Goal: Task Accomplishment & Management: Use online tool/utility

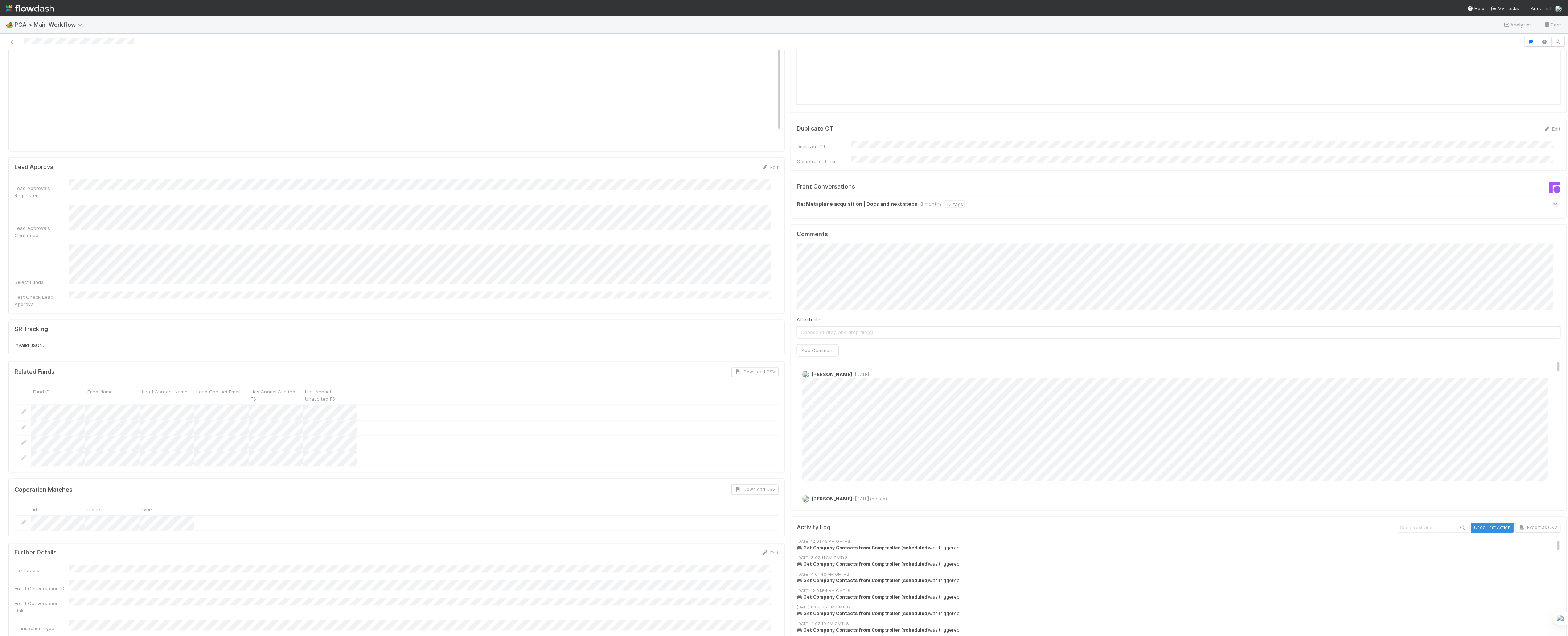
click at [839, 302] on div "Attach files: Choose or drag and drop file(s) Add Comment" at bounding box center [1178, 301] width 764 height 113
click at [846, 327] on span "Choose or drag and drop file(s)" at bounding box center [1178, 332] width 763 height 12
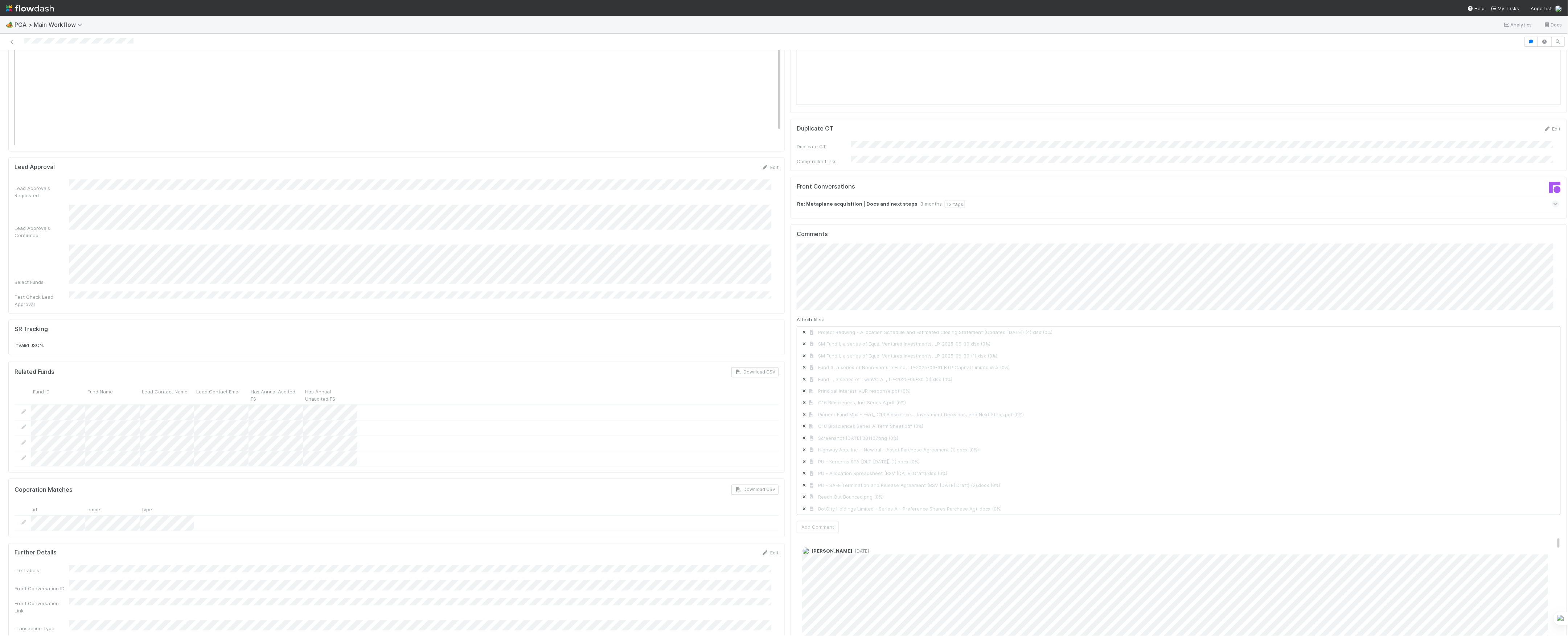
click at [797, 327] on span "Project Redwing - Allocation Schedule and Estimated Closing Statement (Updated …" at bounding box center [1178, 332] width 763 height 12
click at [800, 331] on icon at bounding box center [804, 333] width 7 height 4
click at [800, 343] on icon at bounding box center [804, 344] width 7 height 4
click at [800, 437] on icon at bounding box center [804, 439] width 7 height 4
click at [800, 425] on icon at bounding box center [804, 427] width 7 height 4
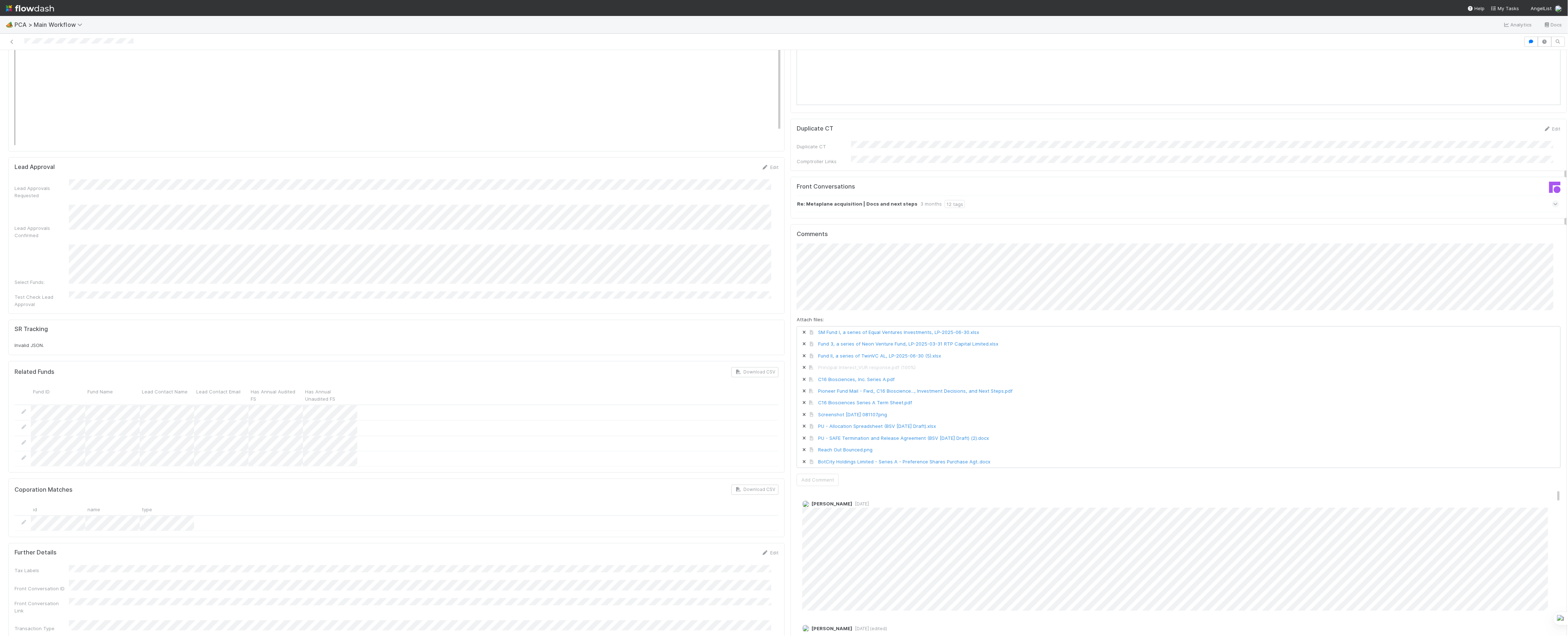
scroll to position [413, 0]
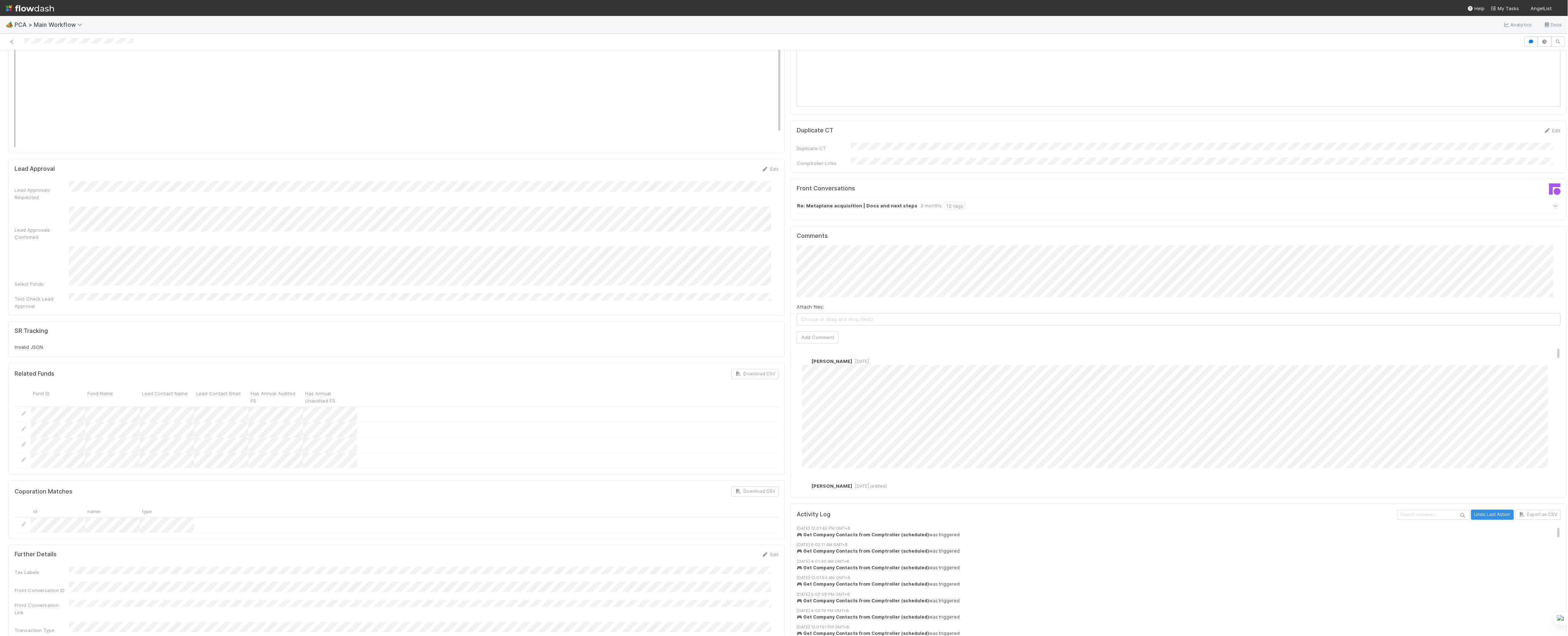
scroll to position [914, 0]
click at [872, 332] on span "Choose or drag and drop file(s)" at bounding box center [1178, 338] width 763 height 12
click at [831, 350] on button "Add Comment" at bounding box center [817, 356] width 42 height 12
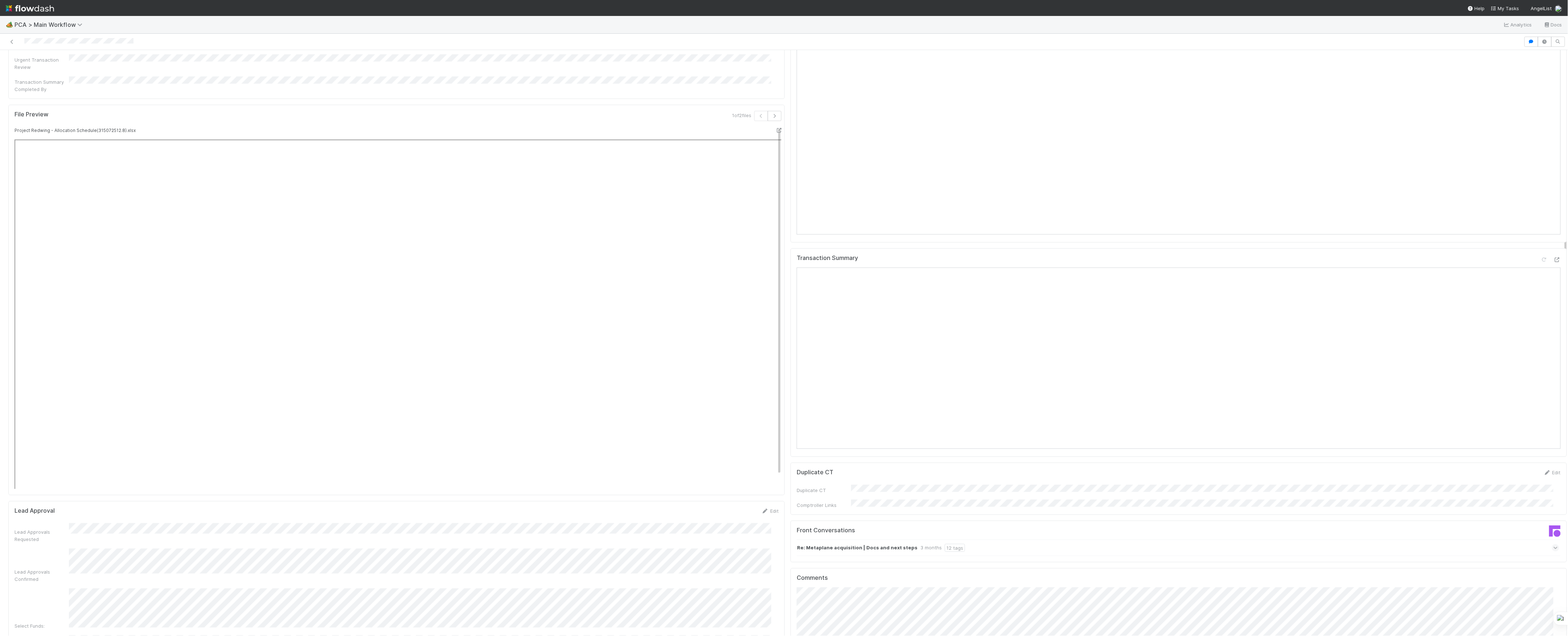
scroll to position [237, 0]
